Goal: Task Accomplishment & Management: Manage account settings

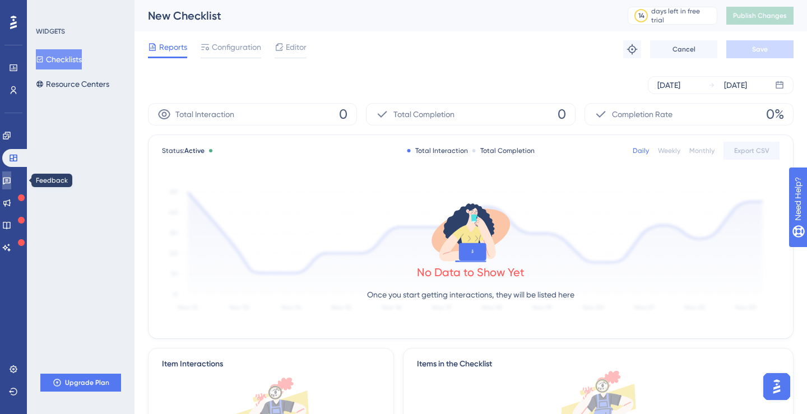
click at [11, 181] on icon at bounding box center [7, 181] width 8 height 7
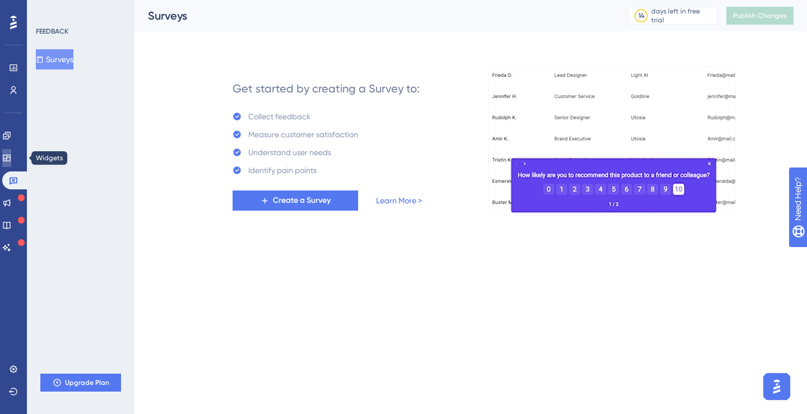
click at [10, 157] on icon at bounding box center [6, 158] width 7 height 7
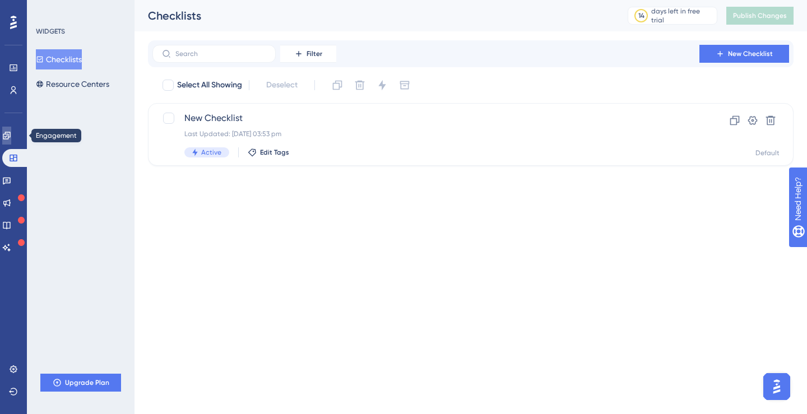
click at [11, 136] on icon at bounding box center [6, 135] width 9 height 9
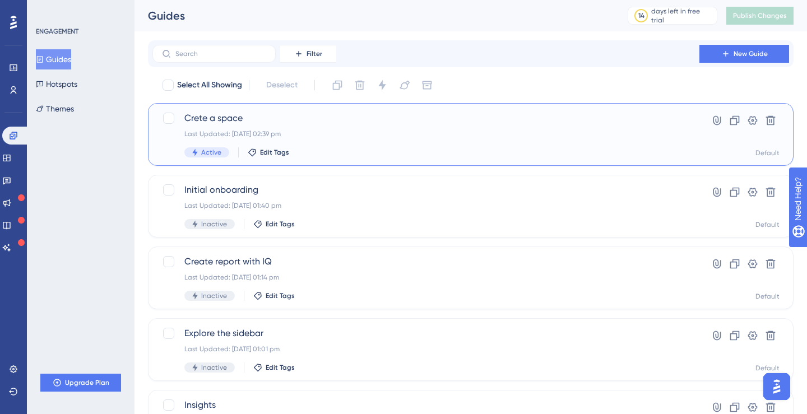
click at [205, 151] on span "Active" at bounding box center [211, 152] width 20 height 9
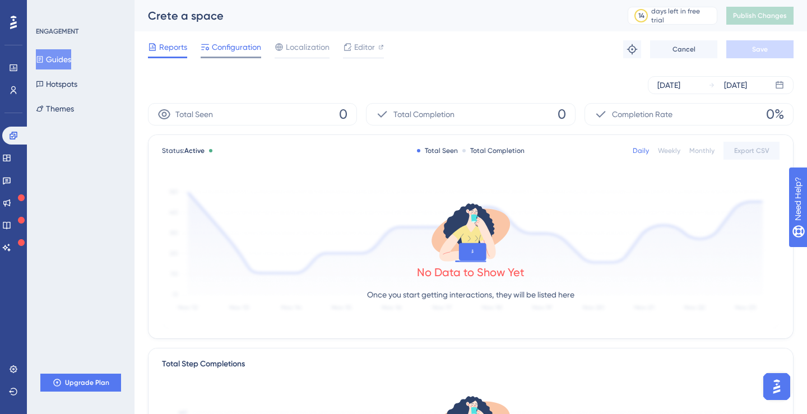
click at [250, 53] on span "Configuration" at bounding box center [236, 46] width 49 height 13
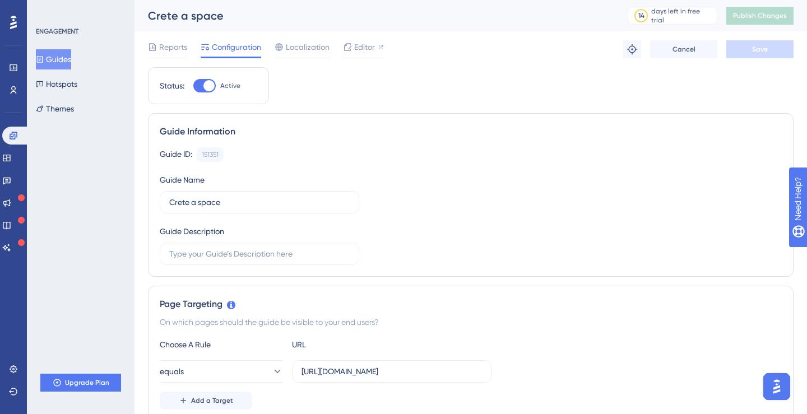
click at [204, 84] on div at bounding box center [208, 85] width 11 height 11
click at [193, 86] on input "Active" at bounding box center [193, 86] width 1 height 1
checkbox input "false"
click at [761, 50] on span "Save" at bounding box center [760, 49] width 16 height 9
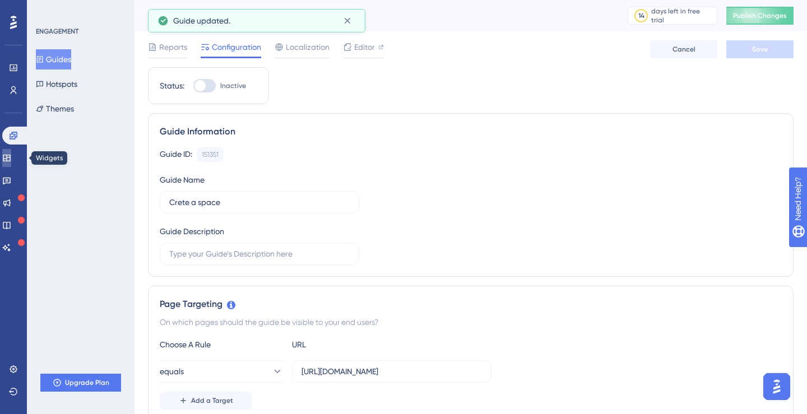
click at [11, 159] on link at bounding box center [6, 158] width 9 height 18
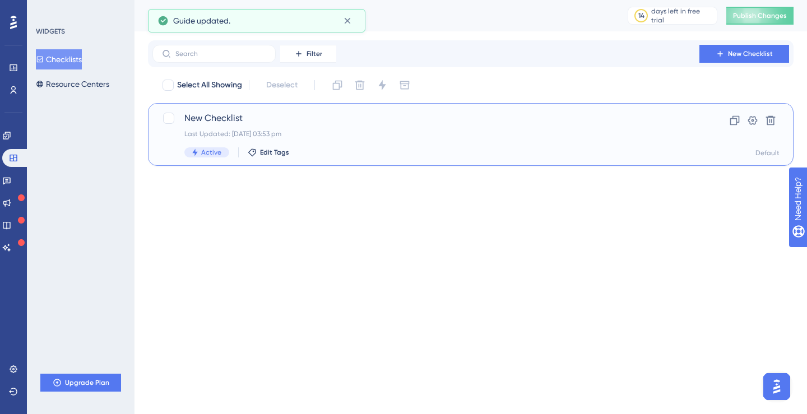
click at [219, 123] on span "New Checklist" at bounding box center [425, 118] width 483 height 13
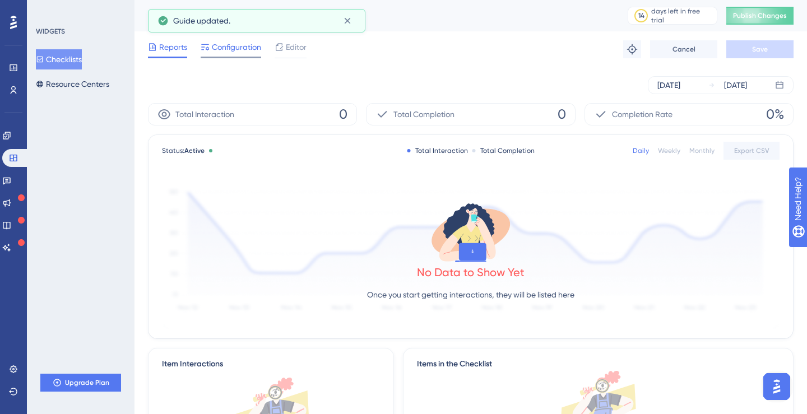
click at [248, 50] on span "Configuration" at bounding box center [236, 46] width 49 height 13
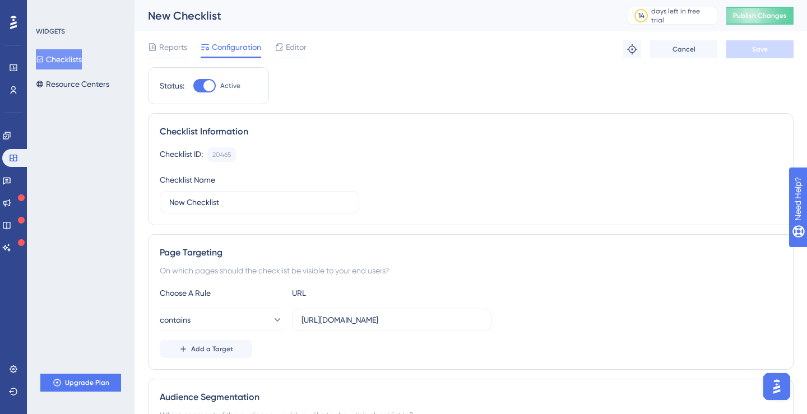
click at [205, 84] on div at bounding box center [208, 85] width 11 height 11
click at [193, 86] on input "Active" at bounding box center [193, 86] width 1 height 1
checkbox input "false"
click at [763, 49] on span "Save" at bounding box center [760, 49] width 16 height 9
click at [768, 14] on span "Publish Changes" at bounding box center [760, 15] width 54 height 9
